Goal: Task Accomplishment & Management: Use online tool/utility

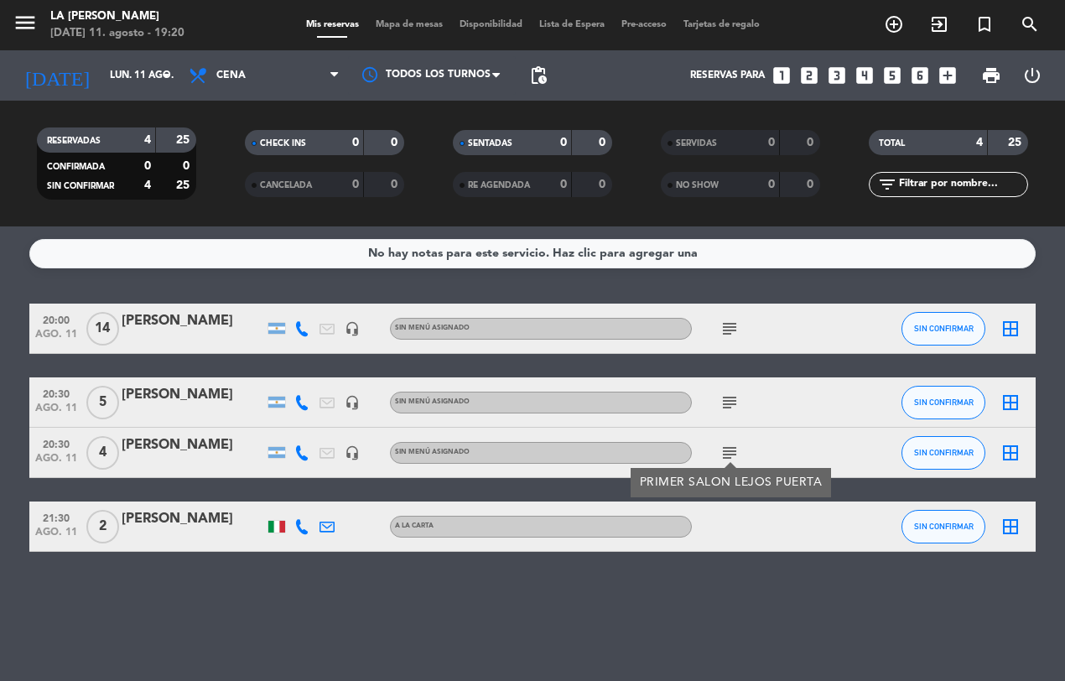
click at [725, 327] on icon "subject" at bounding box center [730, 329] width 20 height 20
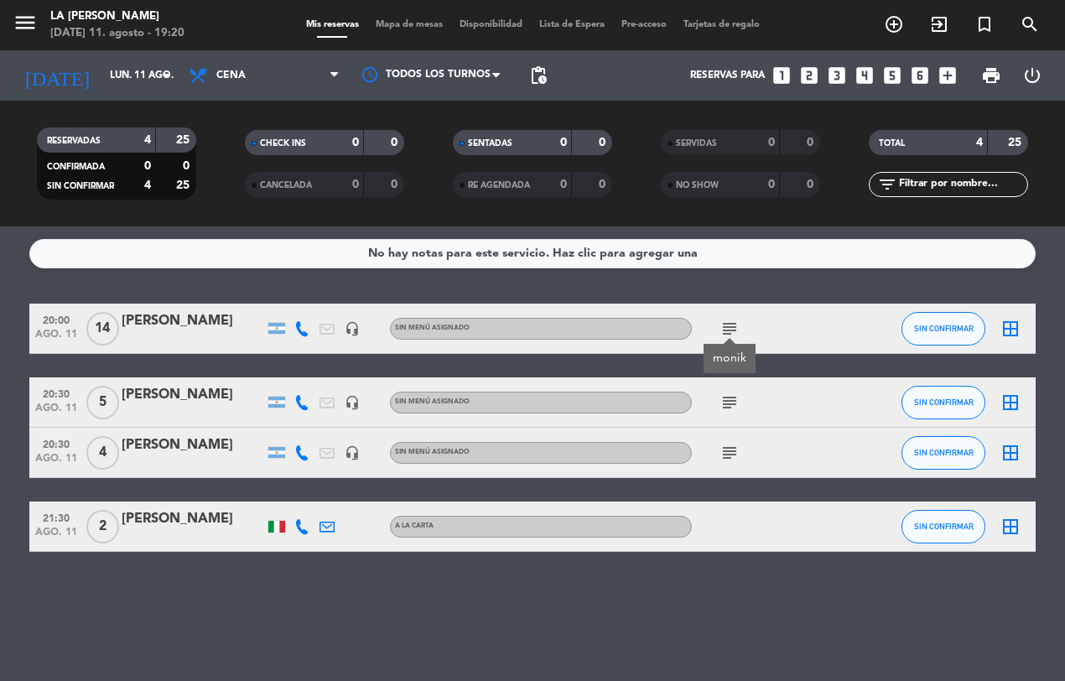
click at [731, 407] on icon "subject" at bounding box center [730, 403] width 20 height 20
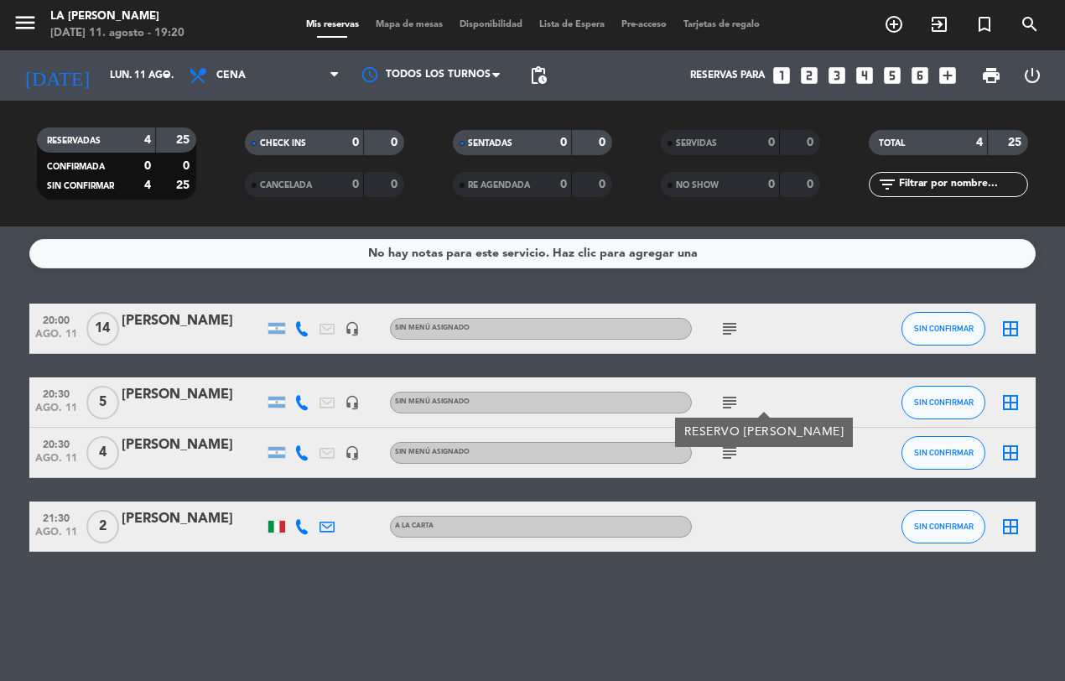
click at [730, 459] on icon "subject" at bounding box center [730, 453] width 20 height 20
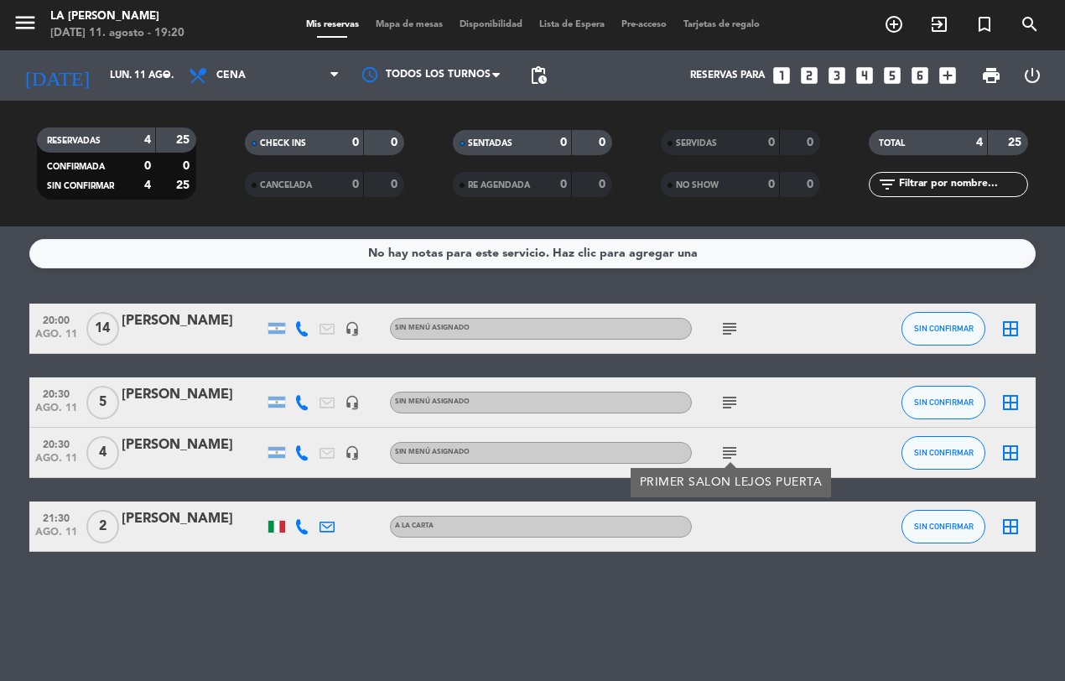
click at [648, 581] on div "No hay notas para este servicio. Haz clic para agregar una 20:00 [DATE] [PERSON…" at bounding box center [532, 453] width 1065 height 455
click at [298, 325] on icon at bounding box center [301, 328] width 15 height 15
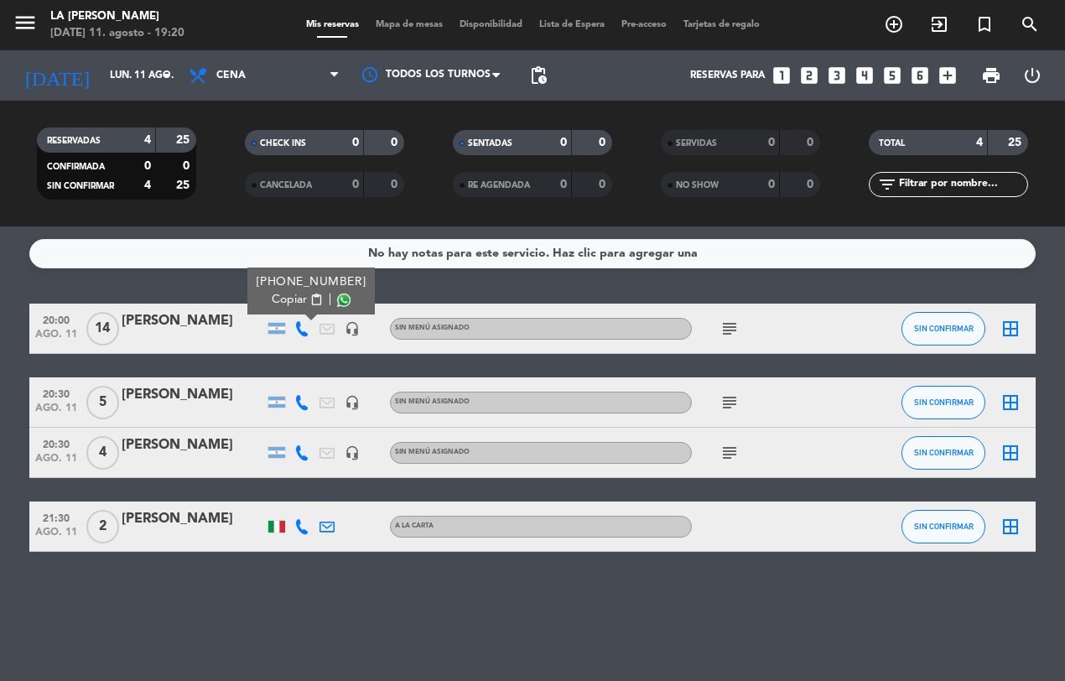
click at [288, 299] on span "Copiar" at bounding box center [289, 300] width 35 height 18
click at [294, 299] on span "Copiar" at bounding box center [289, 300] width 35 height 18
click at [299, 397] on icon at bounding box center [301, 402] width 15 height 15
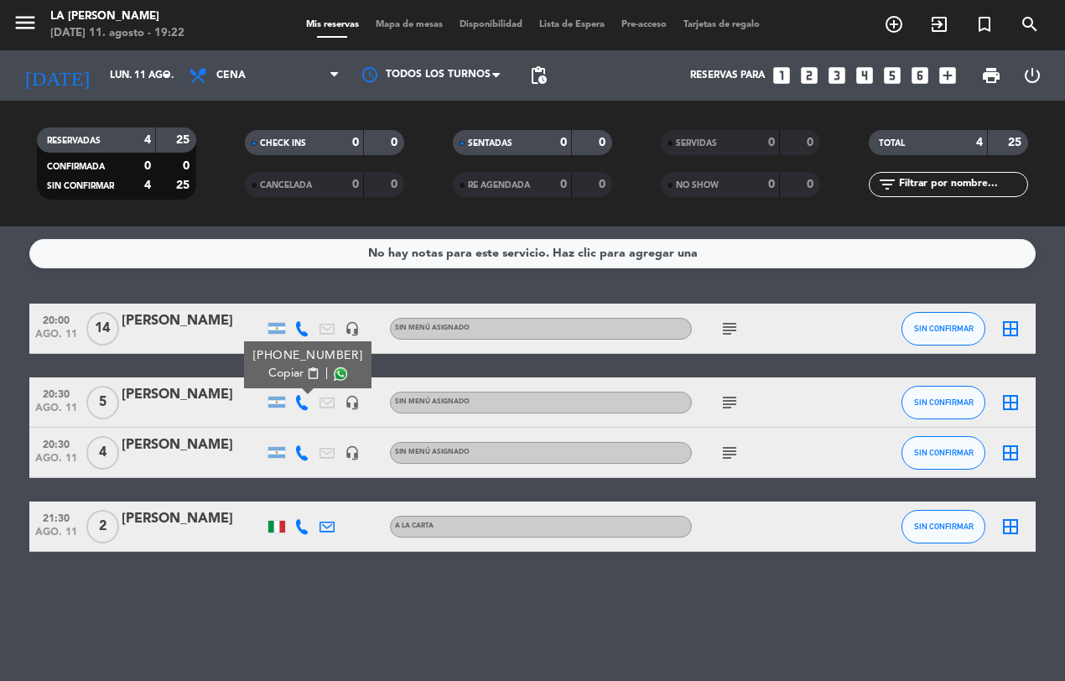
click at [278, 367] on span "Copiar" at bounding box center [285, 374] width 35 height 18
click at [296, 451] on icon at bounding box center [301, 452] width 15 height 15
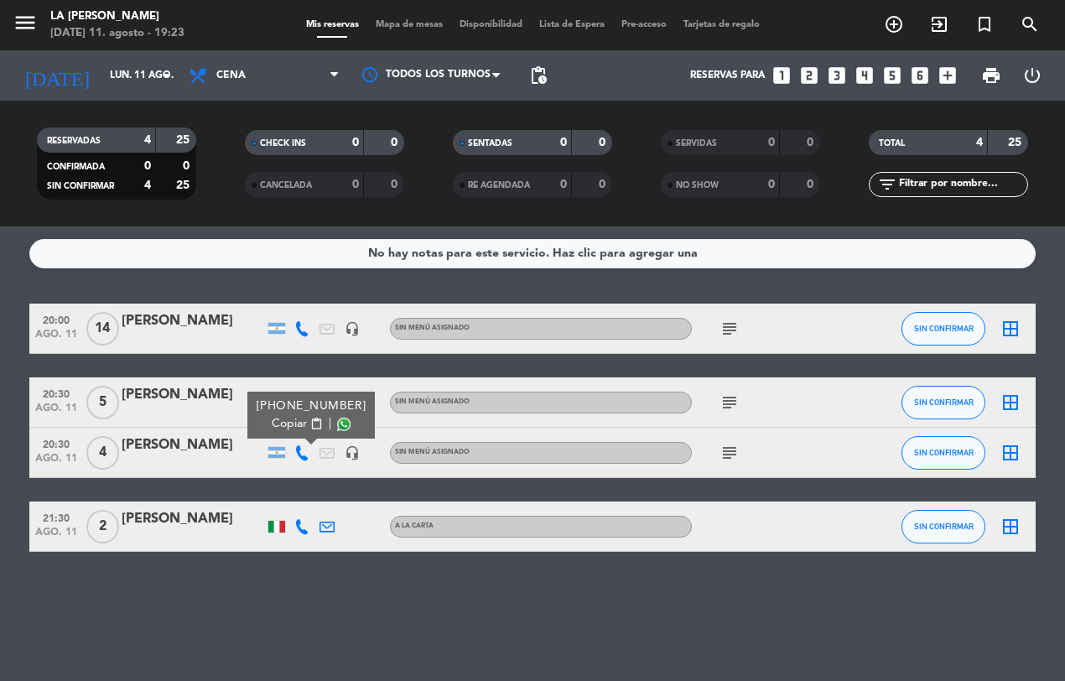
click at [279, 420] on span "Copiar" at bounding box center [289, 424] width 35 height 18
click at [292, 422] on span "Copiar" at bounding box center [289, 424] width 35 height 18
click at [303, 527] on icon at bounding box center [301, 526] width 15 height 15
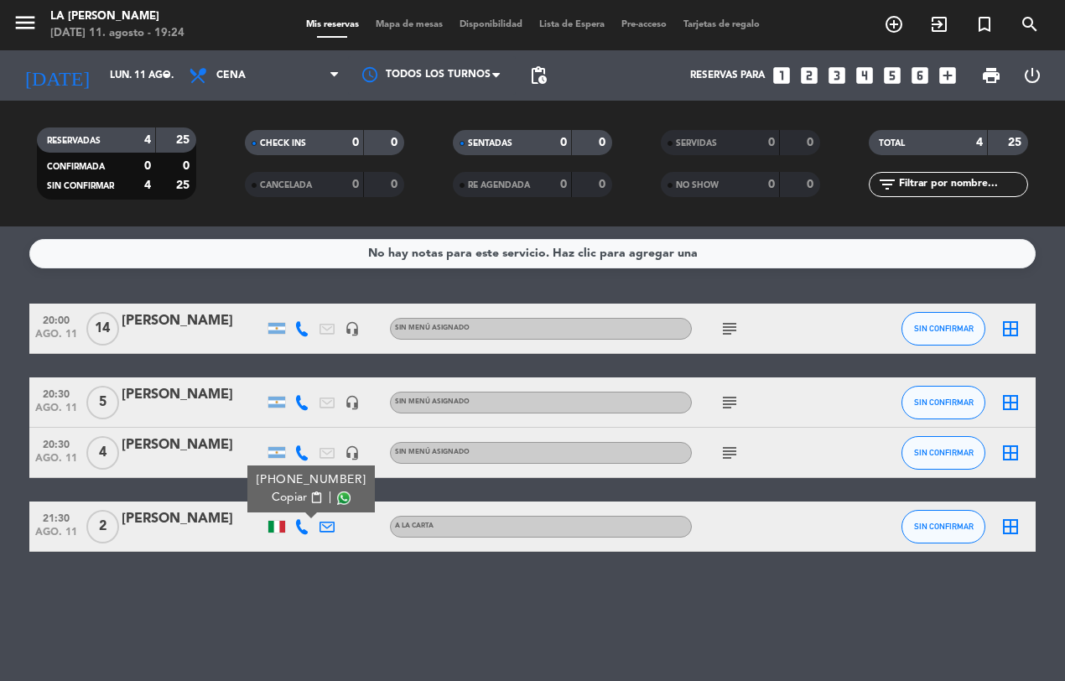
click at [288, 491] on span "Copiar" at bounding box center [289, 498] width 35 height 18
click at [730, 324] on icon "subject" at bounding box center [730, 329] width 20 height 20
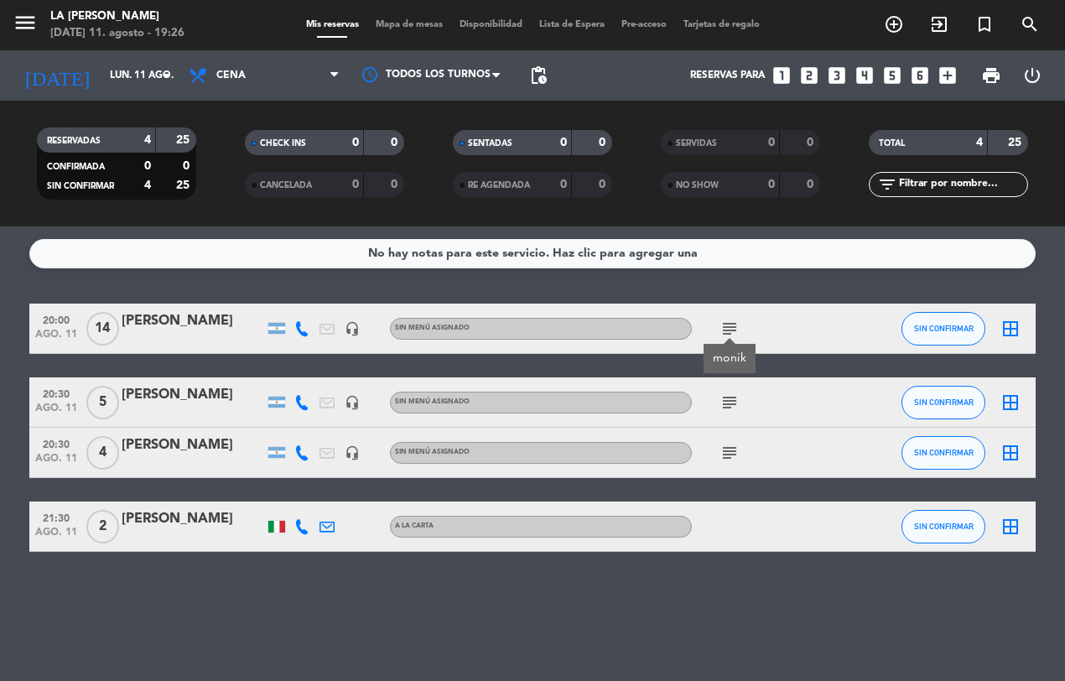
click at [730, 324] on icon "subject" at bounding box center [730, 329] width 20 height 20
click at [689, 587] on div "No hay notas para este servicio. Haz clic para agregar una 20:00 [DATE] [PERSON…" at bounding box center [532, 453] width 1065 height 455
